Goal: Use online tool/utility: Utilize a website feature to perform a specific function

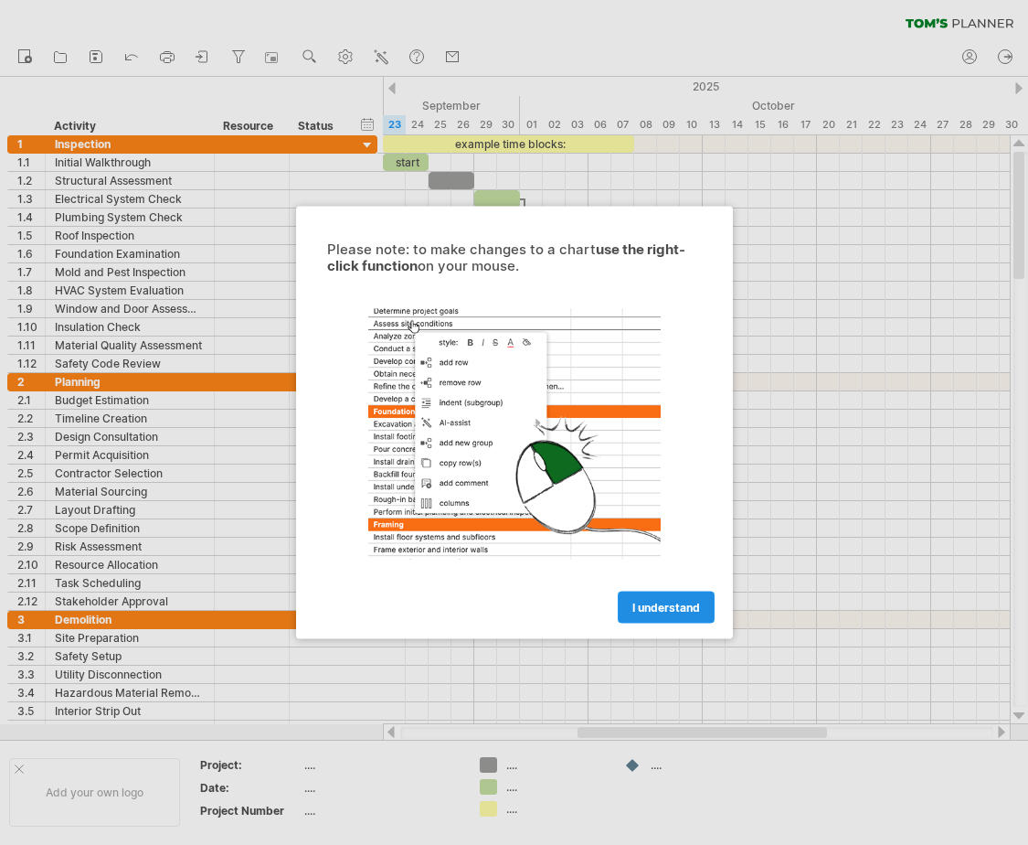
click at [660, 597] on link "I understand" at bounding box center [666, 607] width 97 height 32
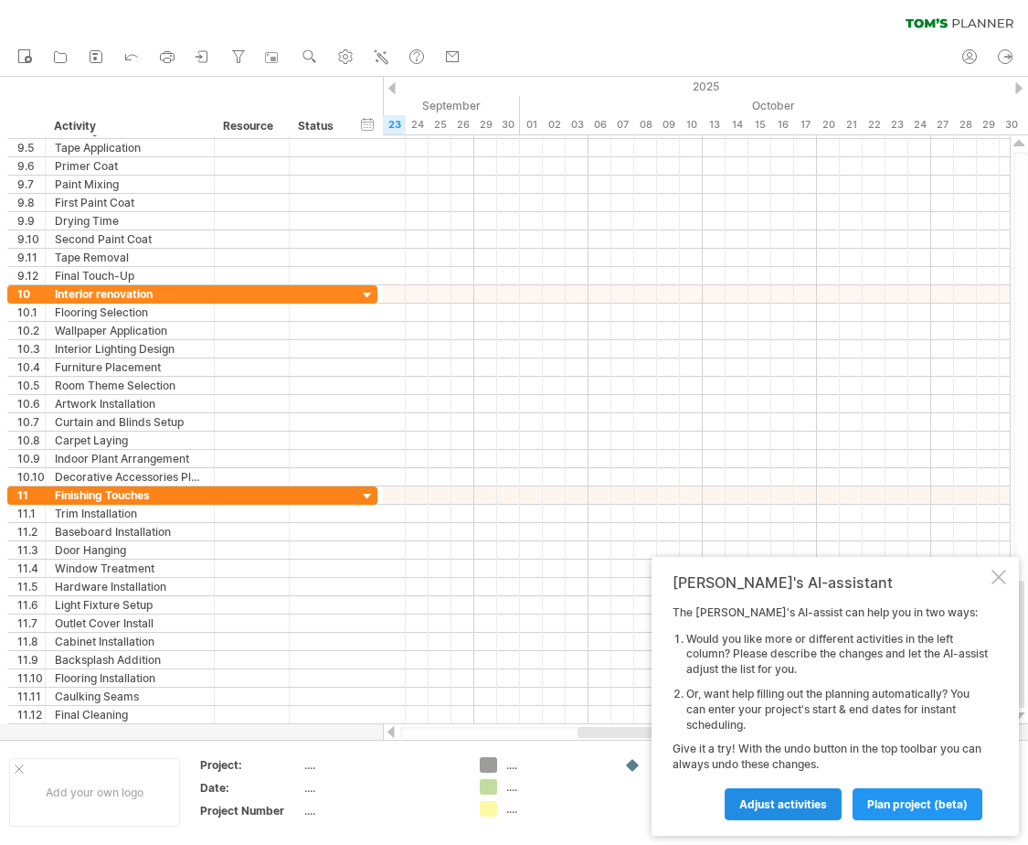
click at [796, 805] on span "Adjust activities" at bounding box center [783, 804] width 88 height 14
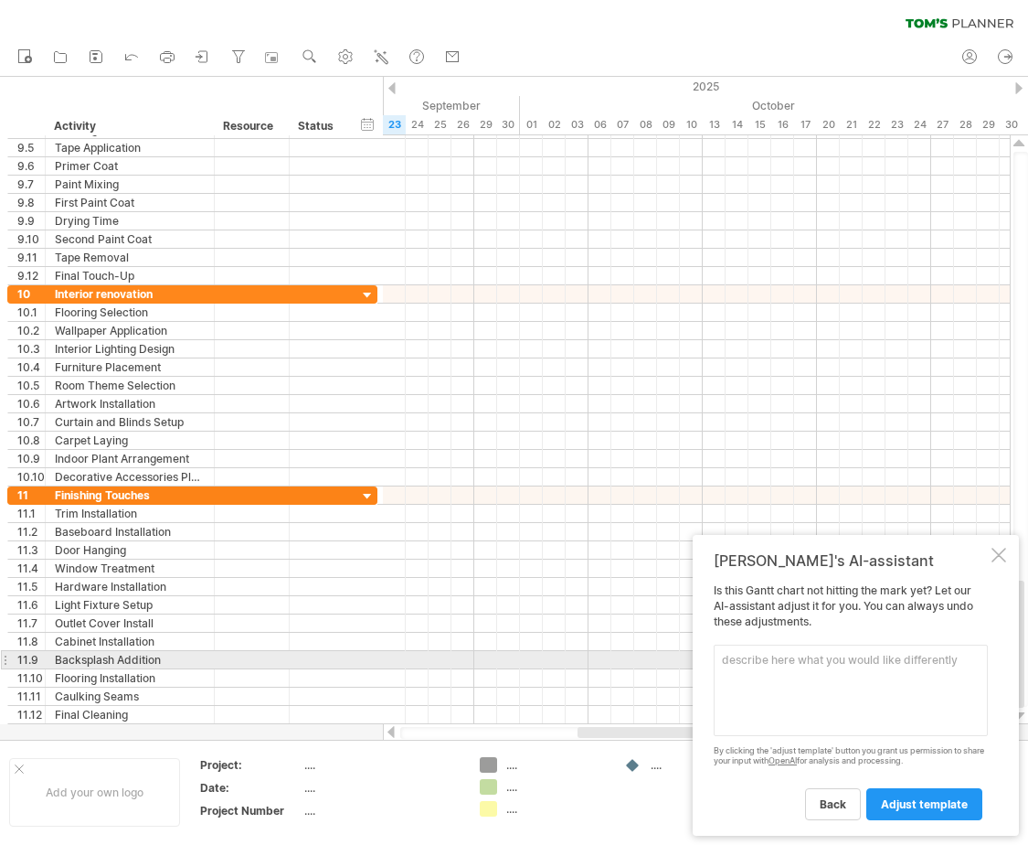
click at [759, 663] on textarea at bounding box center [851, 689] width 274 height 91
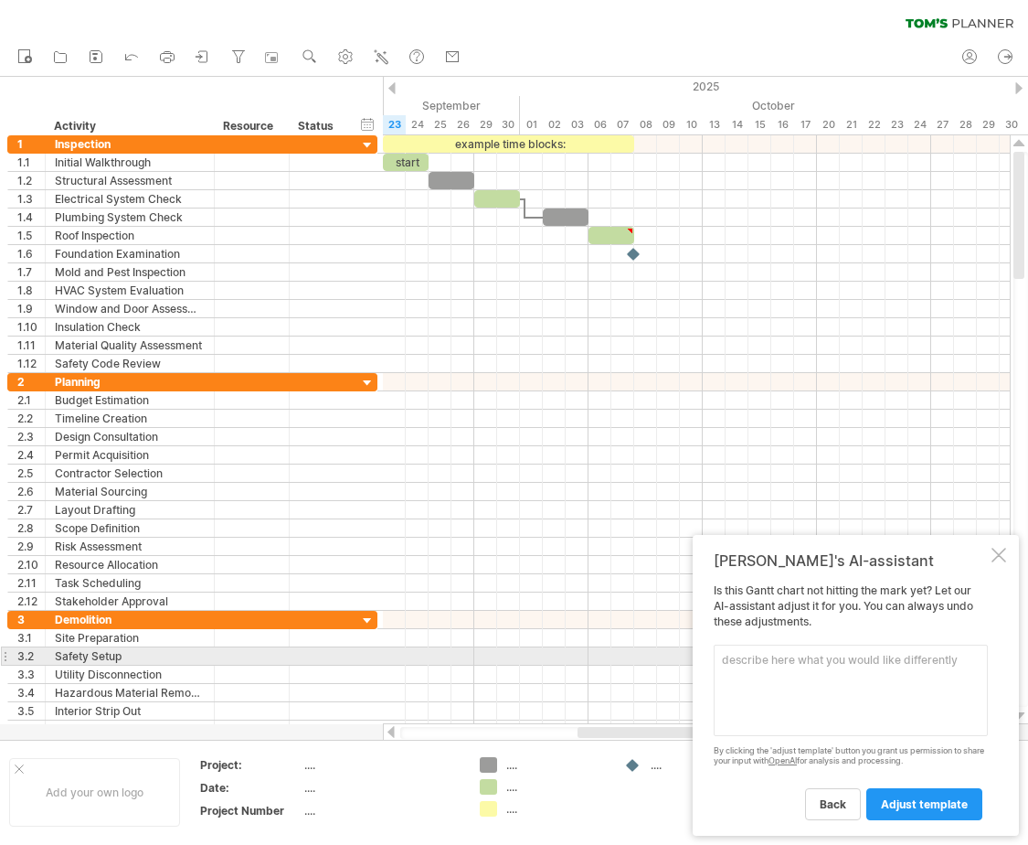
click at [753, 664] on textarea at bounding box center [851, 689] width 274 height 91
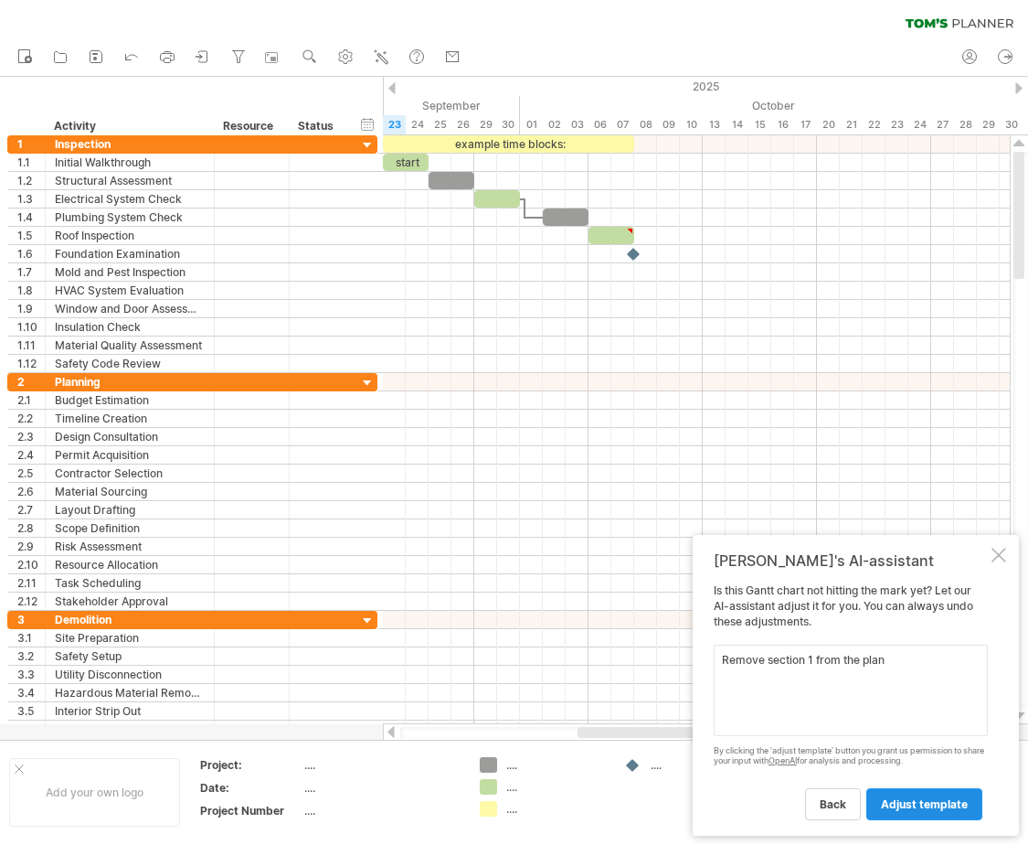
type textarea "Remove section 1 from the plan"
click at [915, 799] on span "adjust template" at bounding box center [924, 804] width 87 height 14
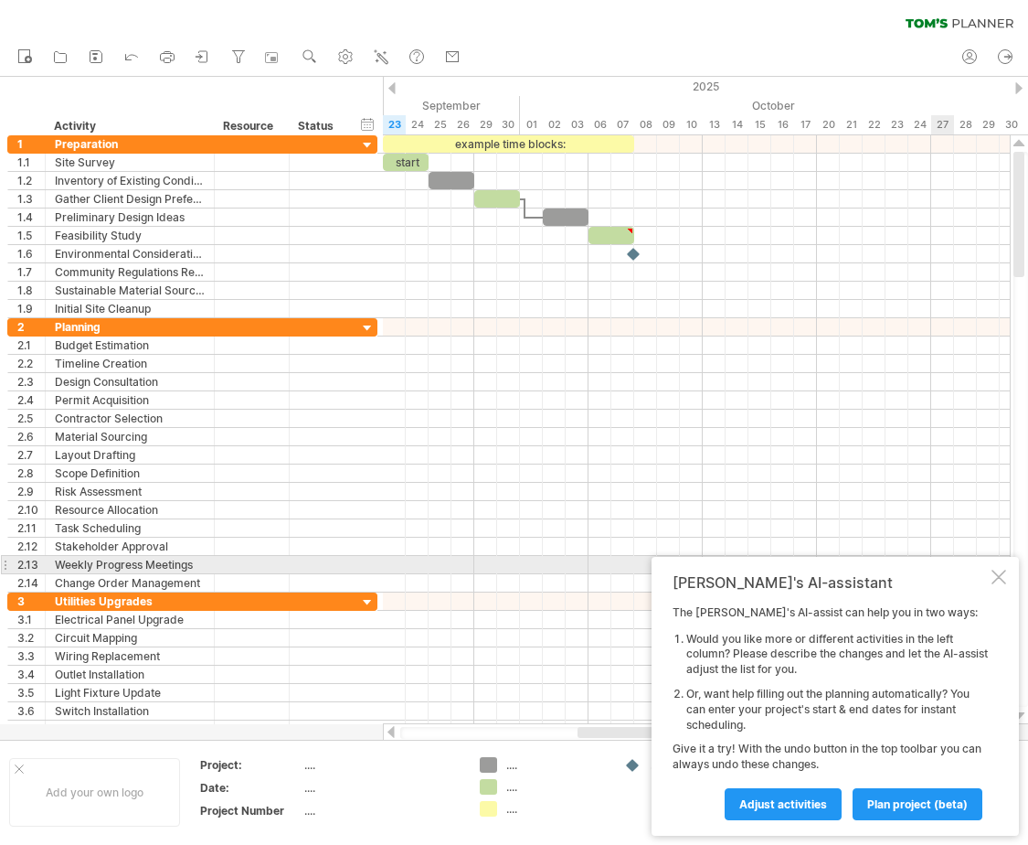
click at [1000, 572] on div at bounding box center [999, 576] width 15 height 15
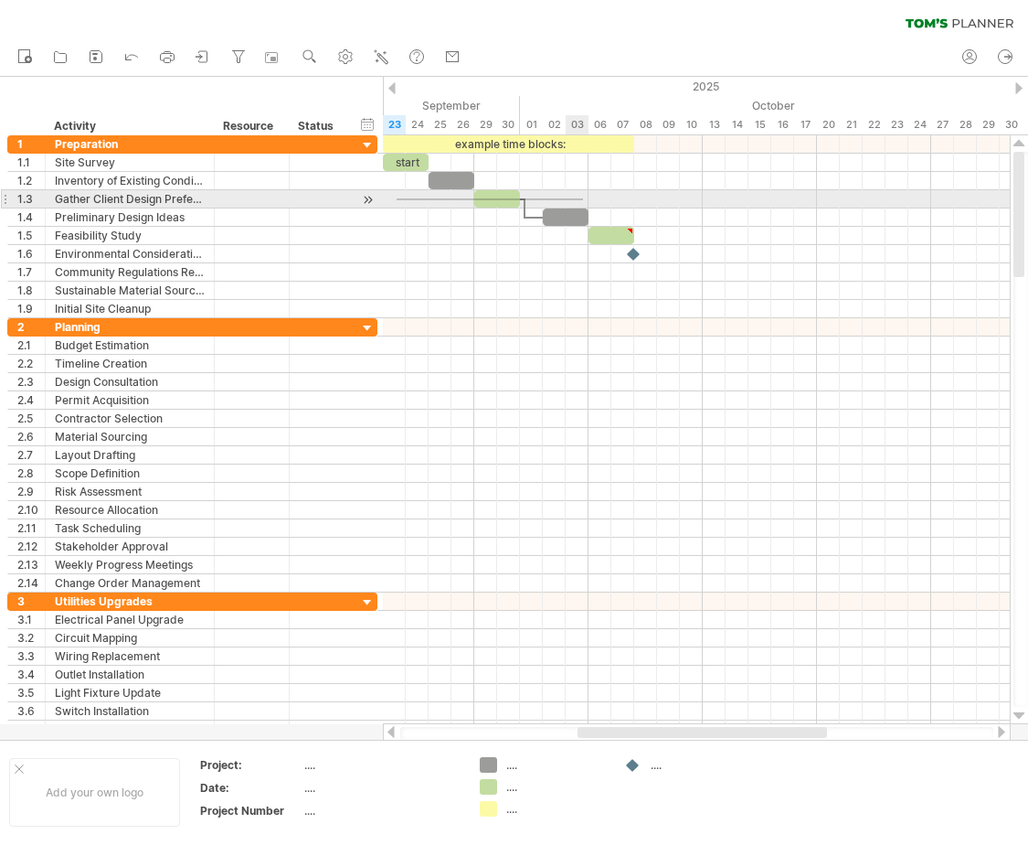
drag, startPoint x: 397, startPoint y: 198, endPoint x: 583, endPoint y: 200, distance: 186.5
click at [583, 200] on div at bounding box center [696, 199] width 627 height 18
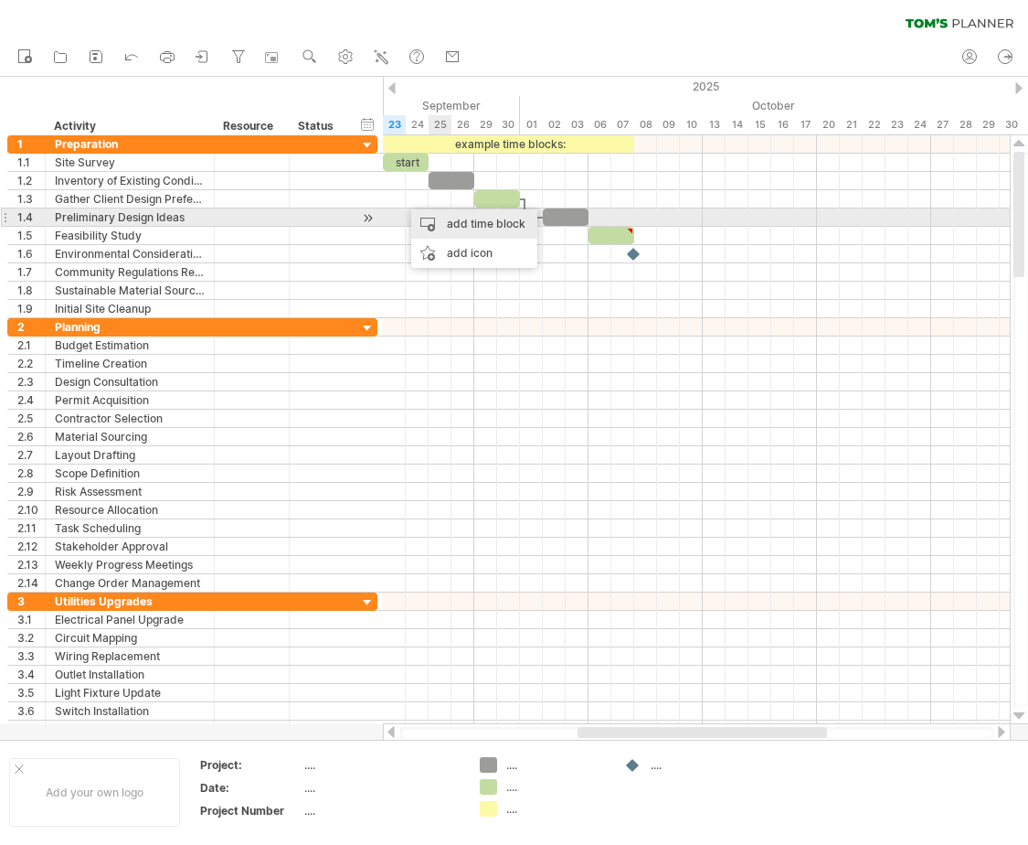
click at [461, 217] on div "add time block" at bounding box center [474, 223] width 126 height 29
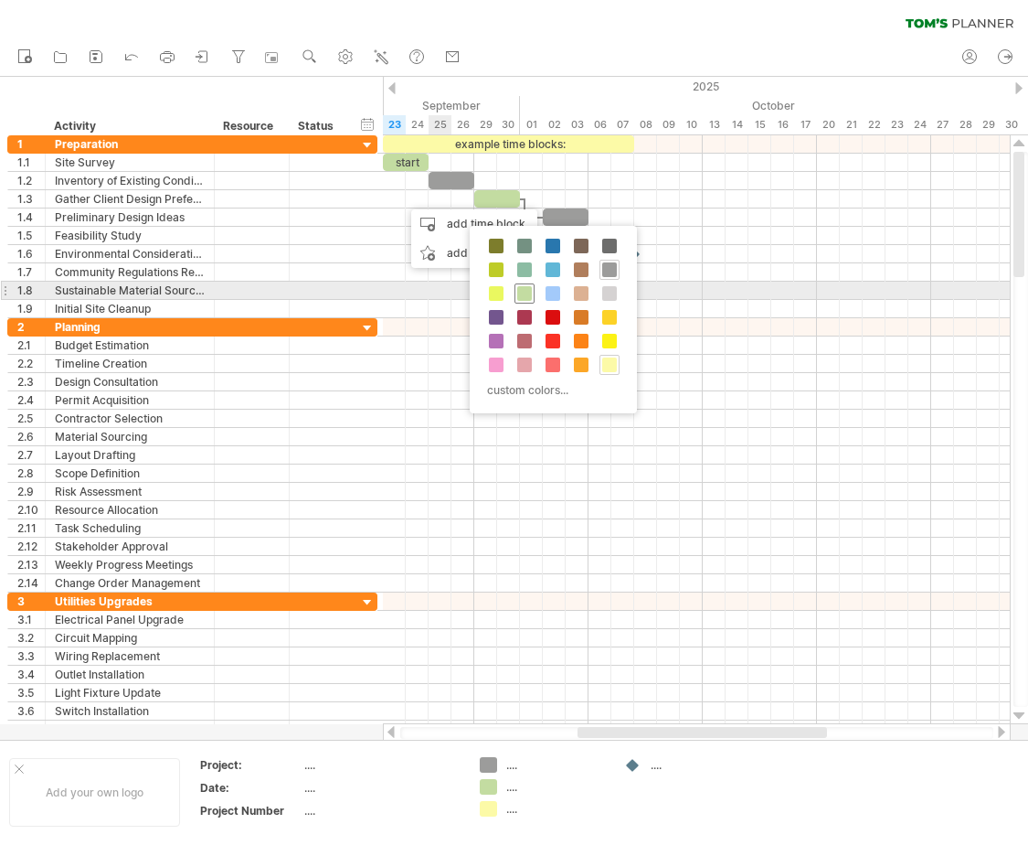
click at [527, 292] on span at bounding box center [524, 293] width 15 height 15
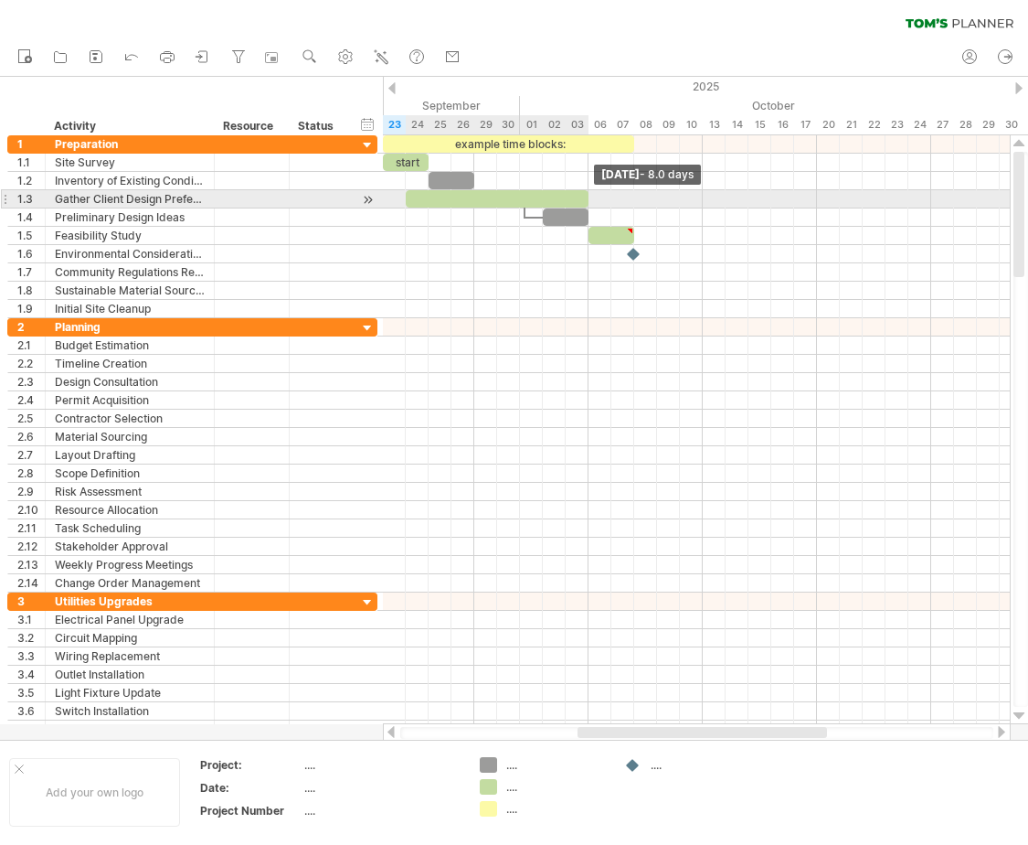
drag, startPoint x: 429, startPoint y: 202, endPoint x: 584, endPoint y: 200, distance: 155.4
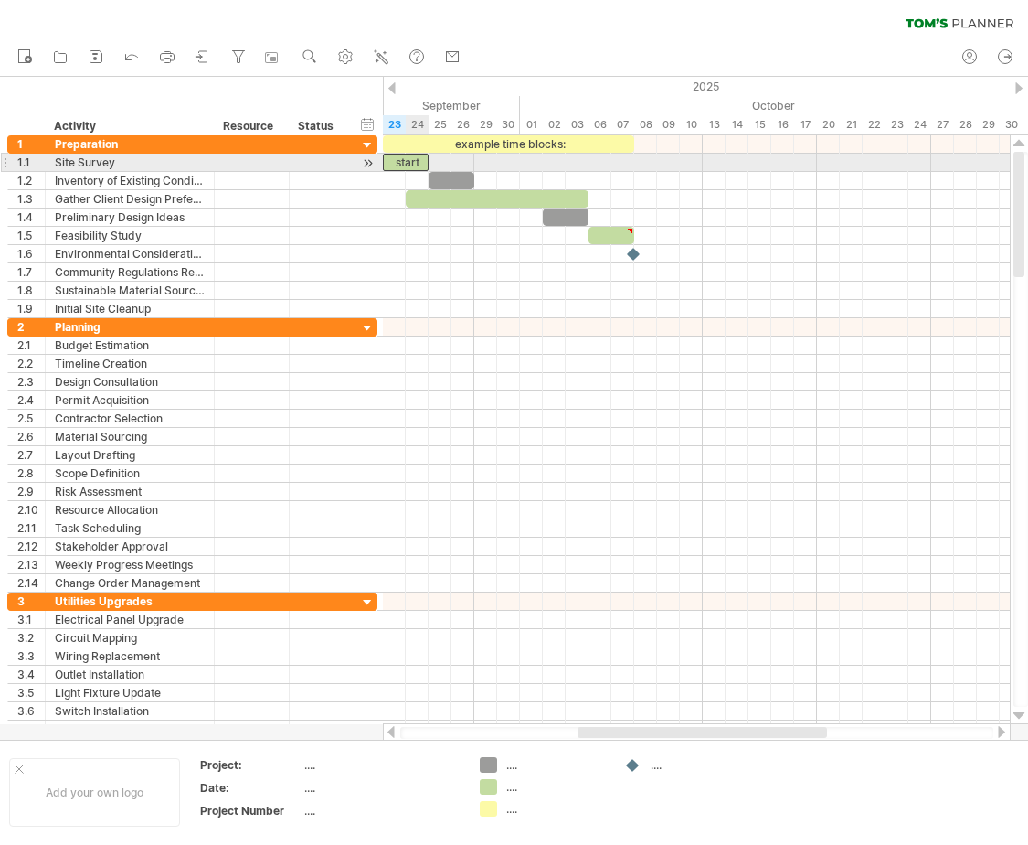
click at [406, 165] on div "start" at bounding box center [406, 162] width 46 height 17
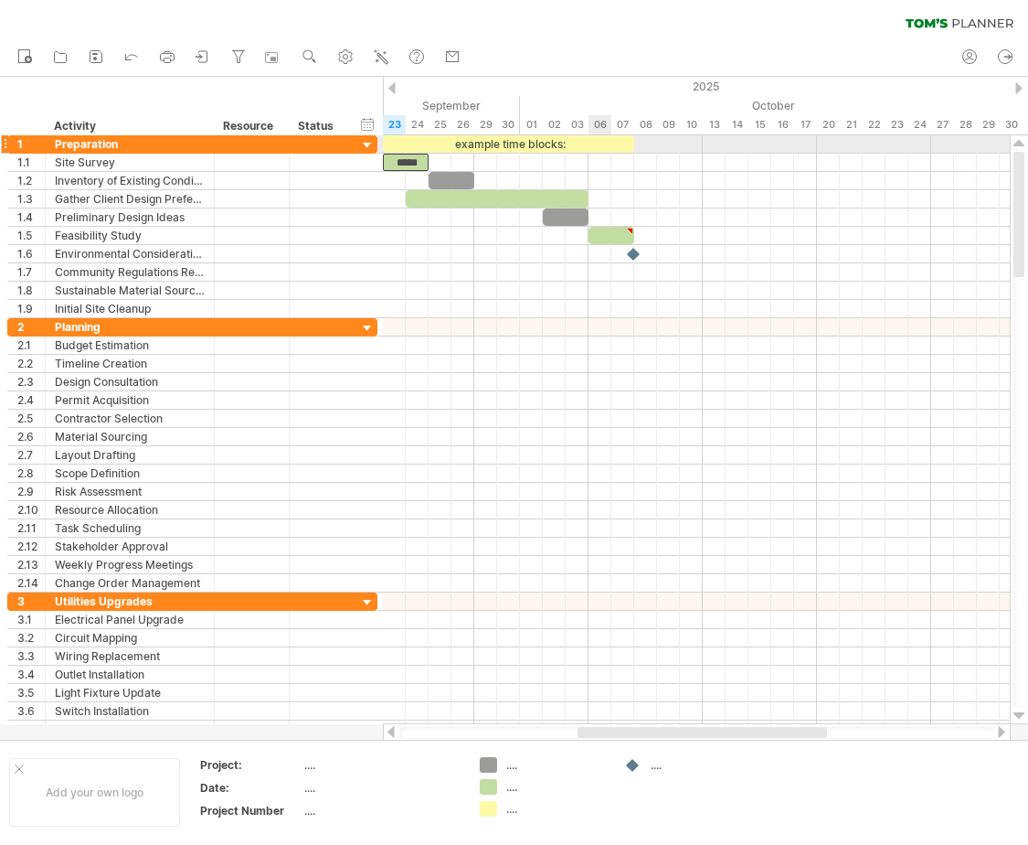
drag, startPoint x: 419, startPoint y: 161, endPoint x: 551, endPoint y: 146, distance: 133.3
click at [474, 150] on div "example time blocks: *****" at bounding box center [474, 226] width 0 height 183
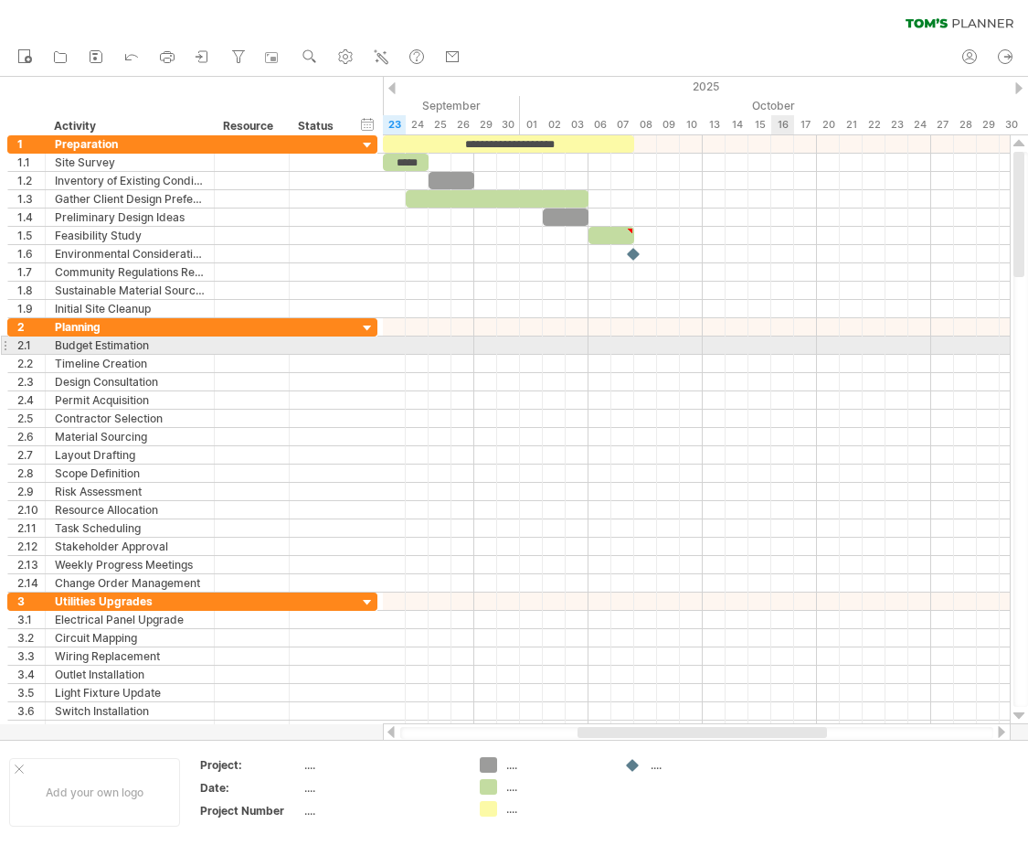
click at [776, 353] on div at bounding box center [696, 345] width 627 height 18
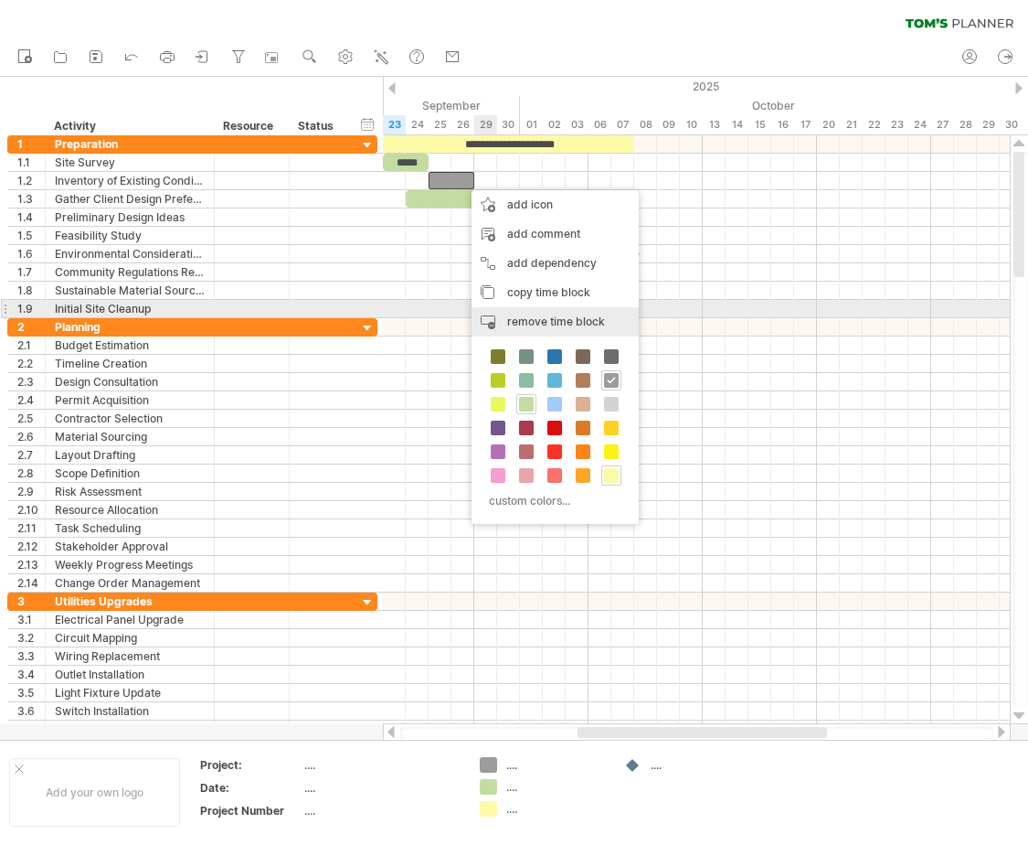
click at [564, 313] on div "remove time block remove selected items" at bounding box center [555, 321] width 167 height 29
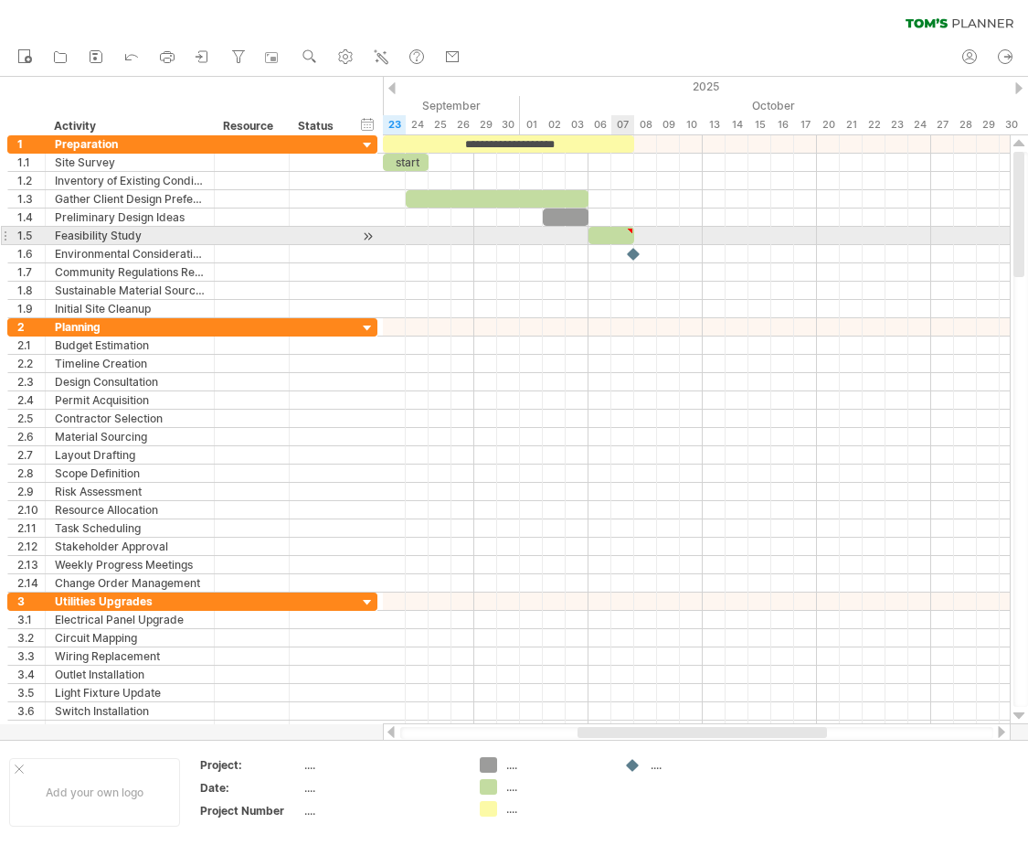
type textarea "**********"
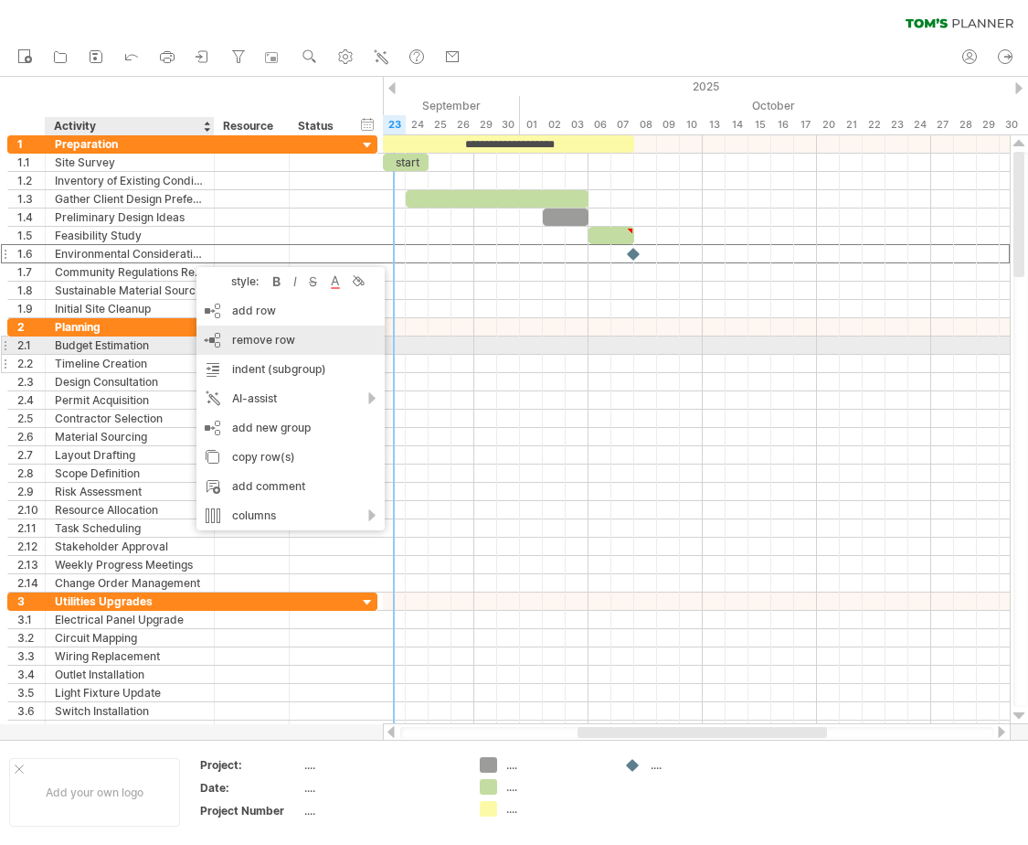
click at [261, 340] on span "remove row" at bounding box center [263, 340] width 63 height 14
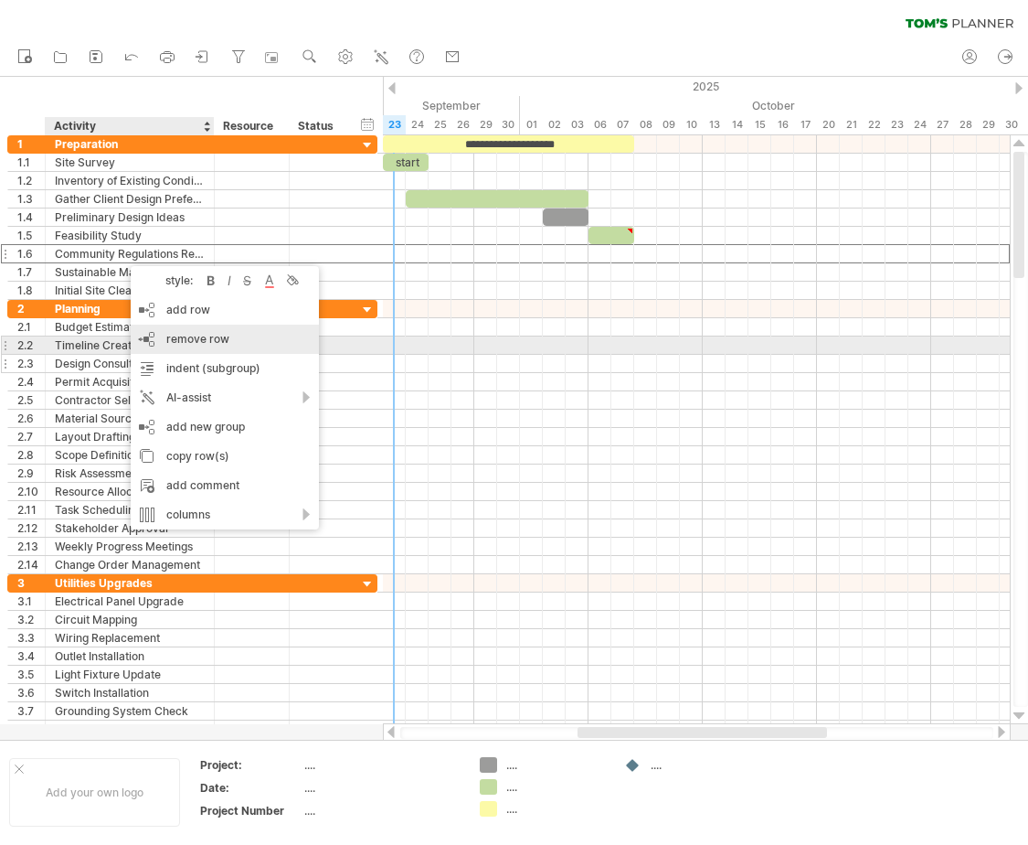
click at [235, 340] on div "remove row remove selected rows" at bounding box center [225, 338] width 188 height 29
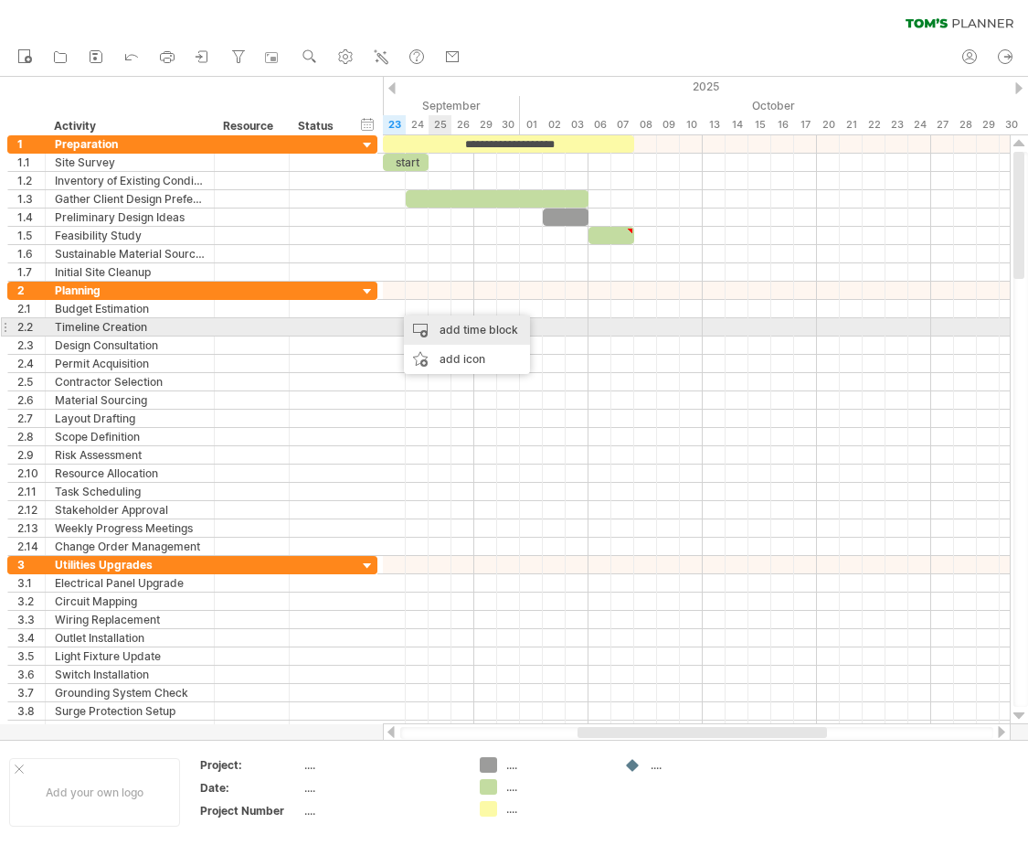
click at [449, 326] on div "add time block" at bounding box center [467, 329] width 126 height 29
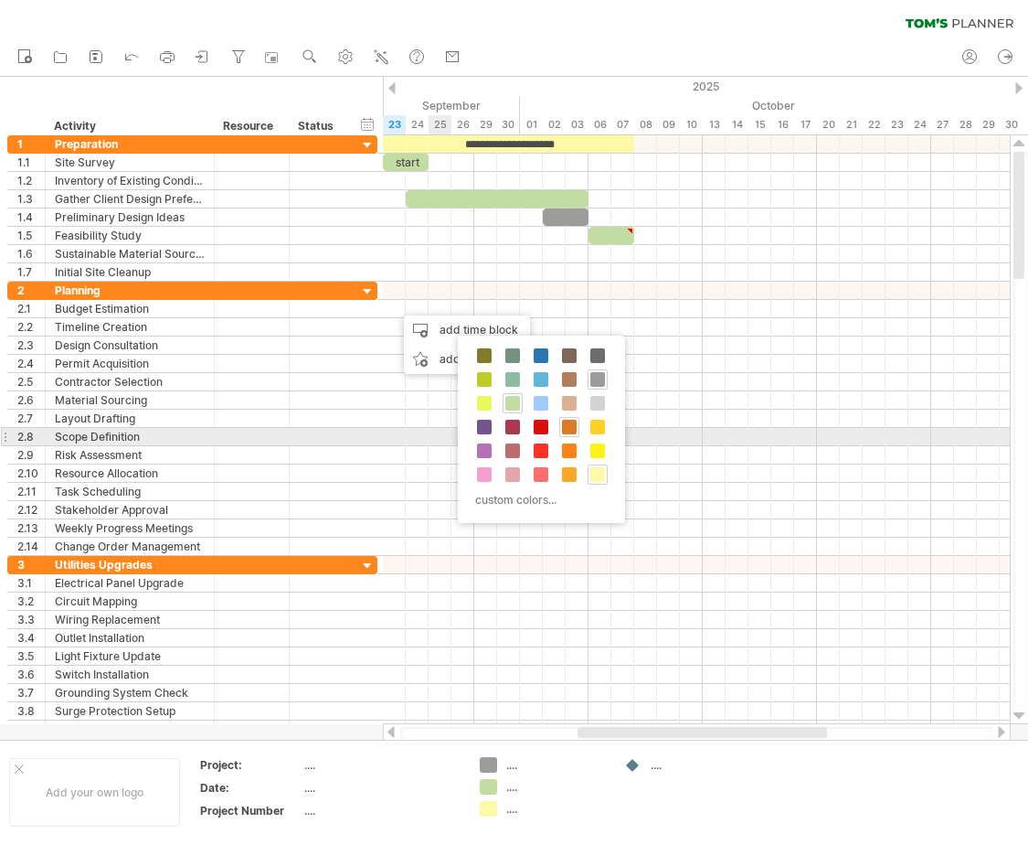
click at [570, 429] on span at bounding box center [569, 427] width 15 height 15
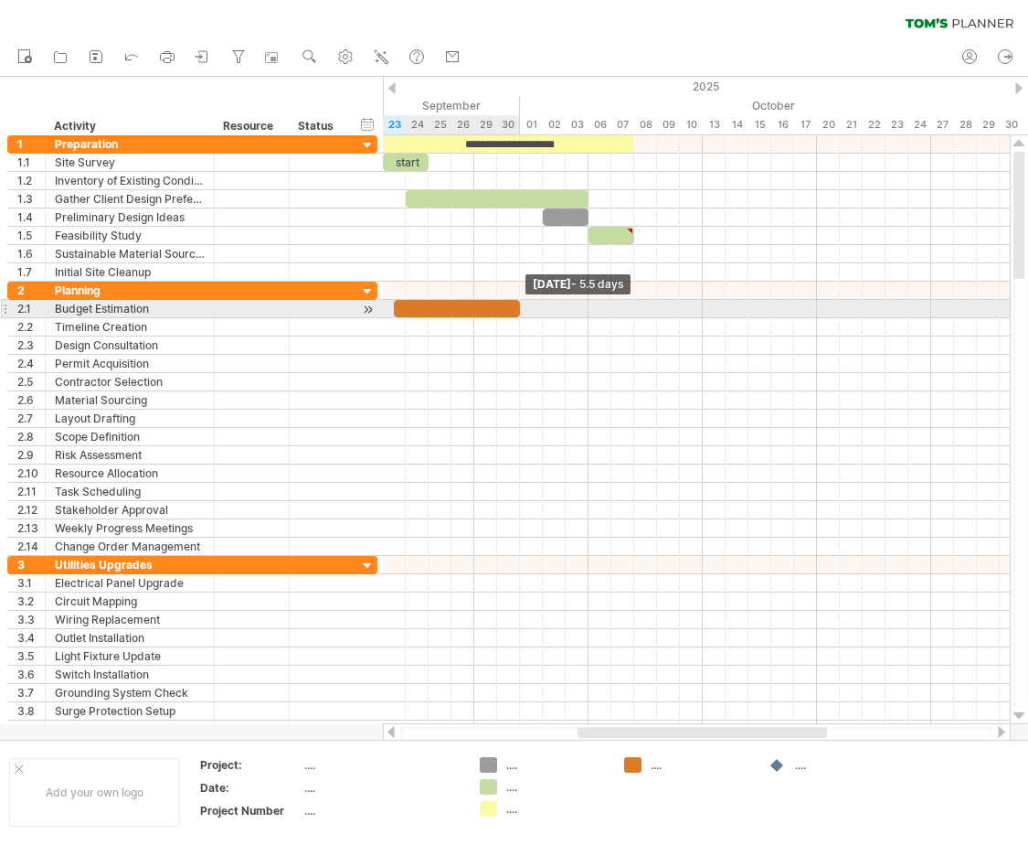
drag, startPoint x: 416, startPoint y: 304, endPoint x: 518, endPoint y: 303, distance: 102.4
click at [518, 303] on span at bounding box center [519, 308] width 7 height 17
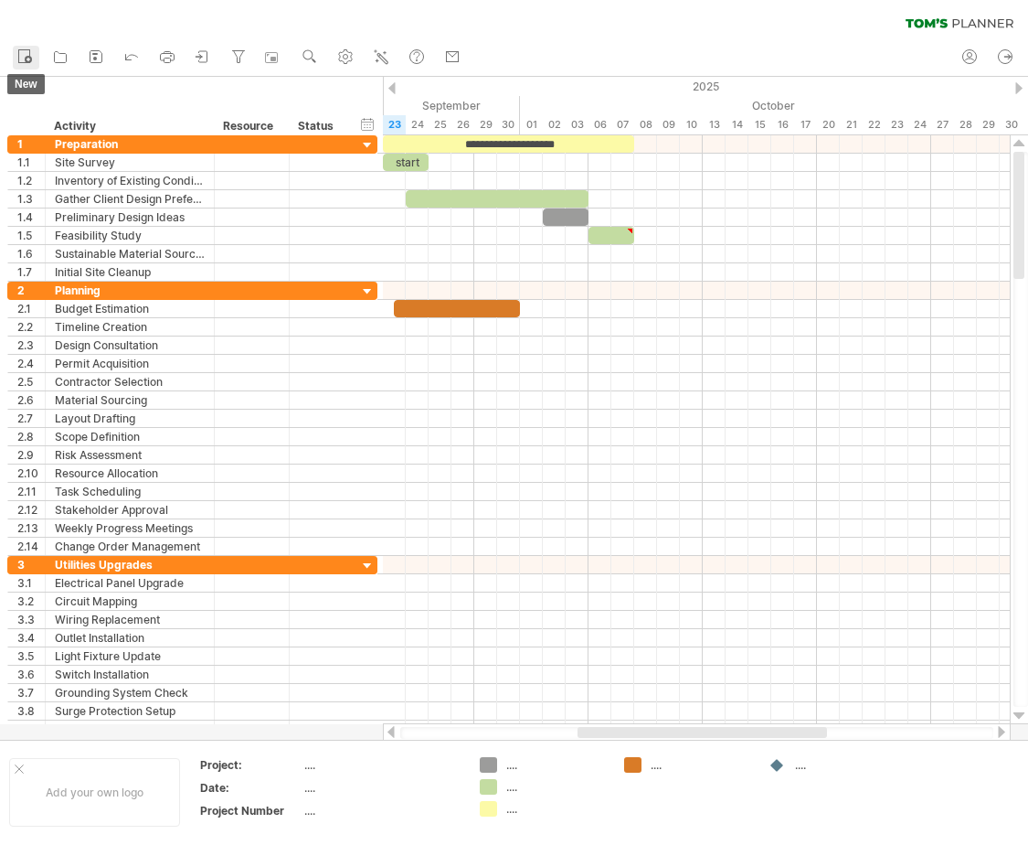
click at [20, 51] on icon at bounding box center [25, 56] width 18 height 18
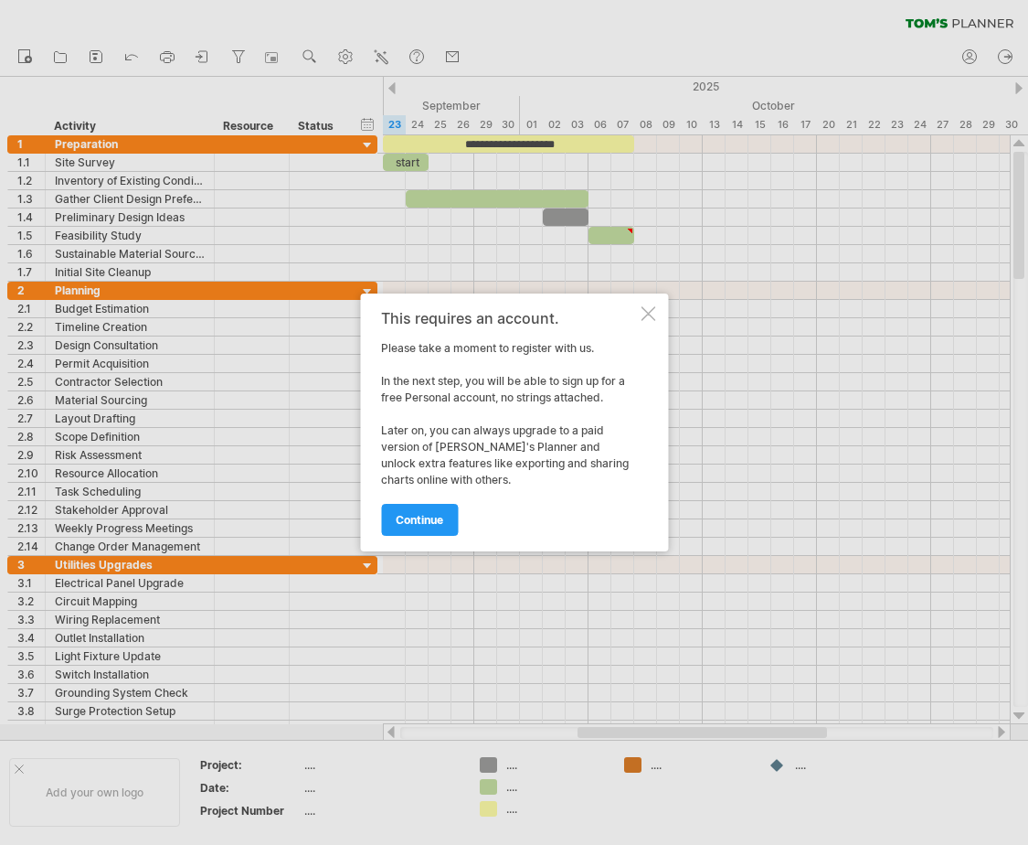
click at [649, 306] on div at bounding box center [648, 313] width 15 height 15
